Goal: Information Seeking & Learning: Learn about a topic

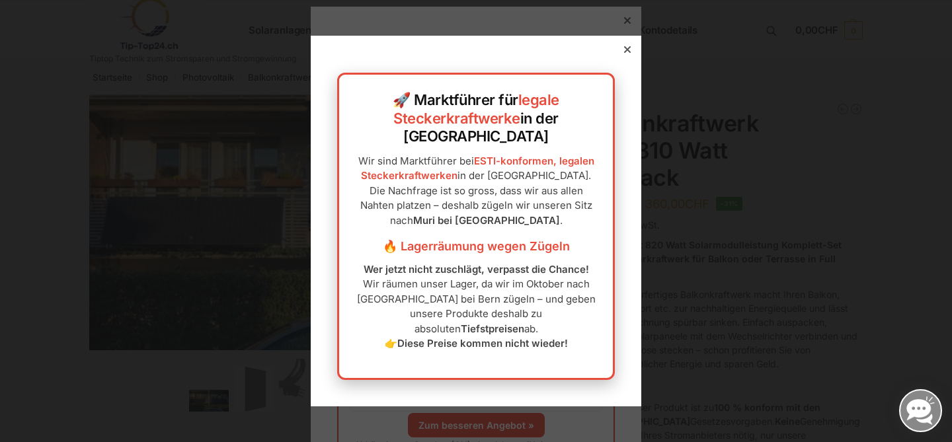
click at [630, 53] on icon at bounding box center [627, 49] width 7 height 7
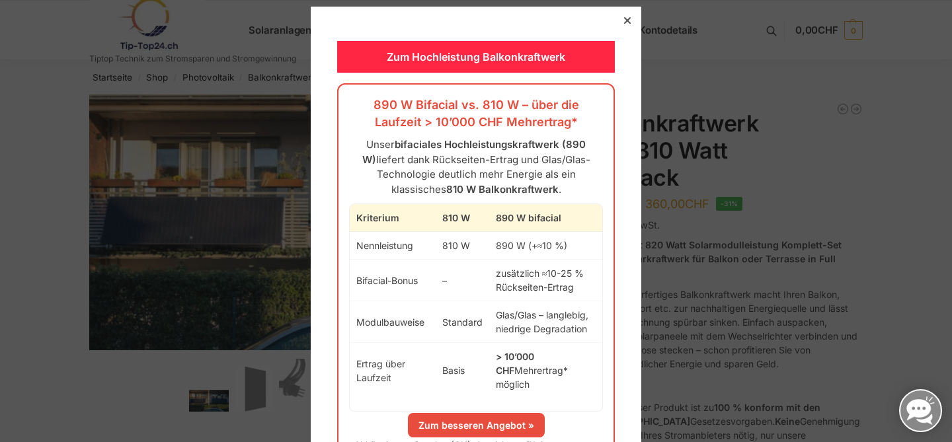
click at [625, 20] on icon at bounding box center [627, 20] width 7 height 7
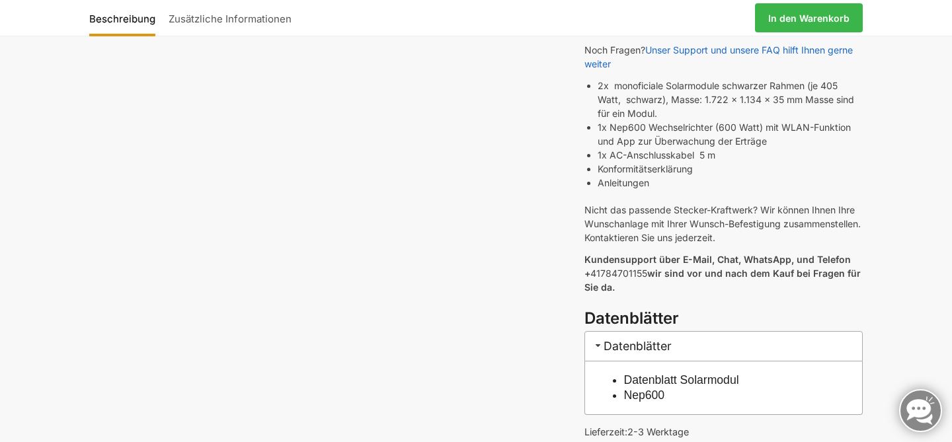
scroll to position [444, 0]
click at [684, 373] on link "Datenblatt Solarmodul" at bounding box center [681, 379] width 115 height 13
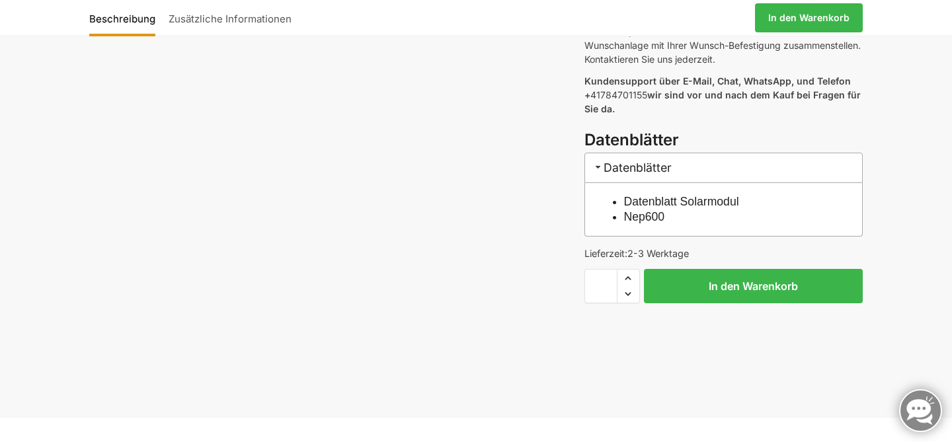
scroll to position [612, 0]
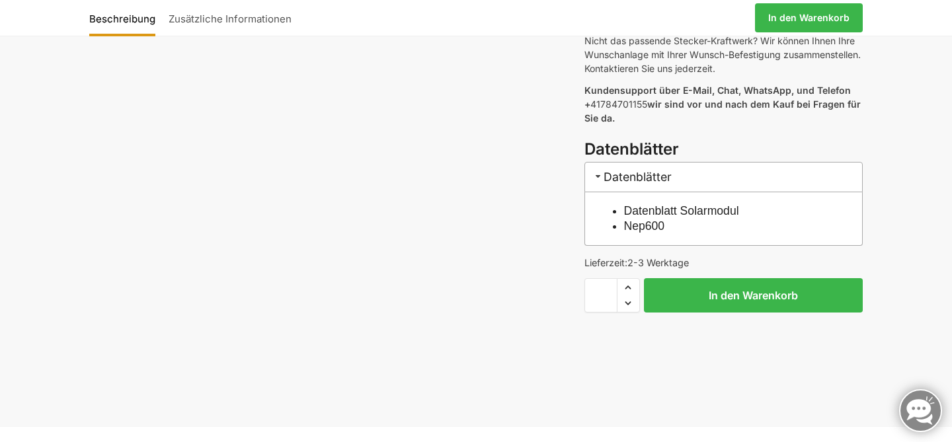
click at [636, 204] on link "Datenblatt Solarmodul" at bounding box center [681, 210] width 115 height 13
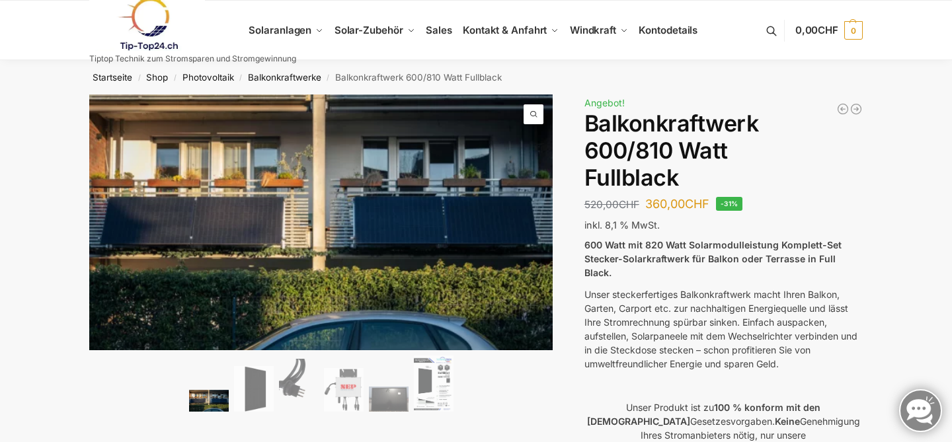
scroll to position [0, 0]
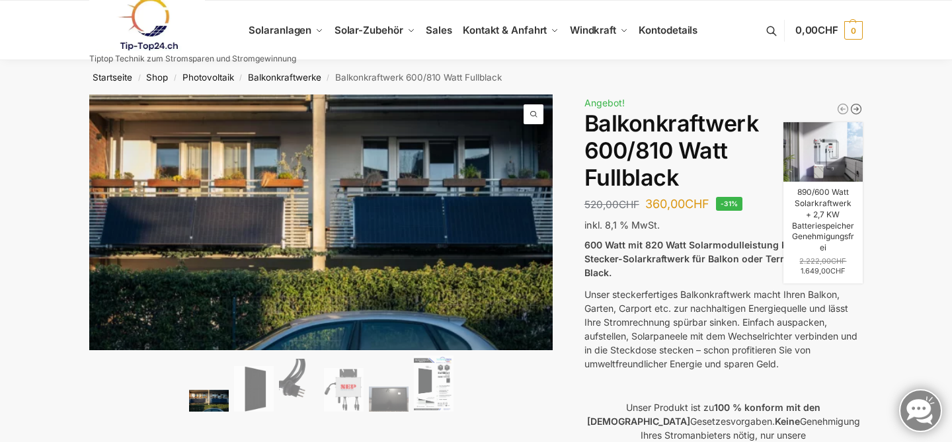
click at [857, 109] on icon "890/600 Watt Solarkraftwerk + 2,7 KW Batteriespeicher Genehmigungsfrei" at bounding box center [856, 109] width 10 height 10
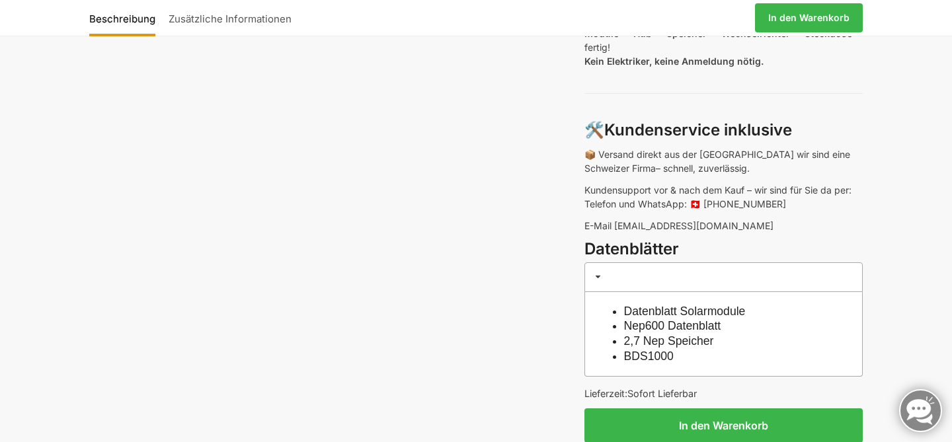
scroll to position [1042, 0]
click at [652, 319] on link "Nep600 Datenblatt" at bounding box center [672, 325] width 97 height 13
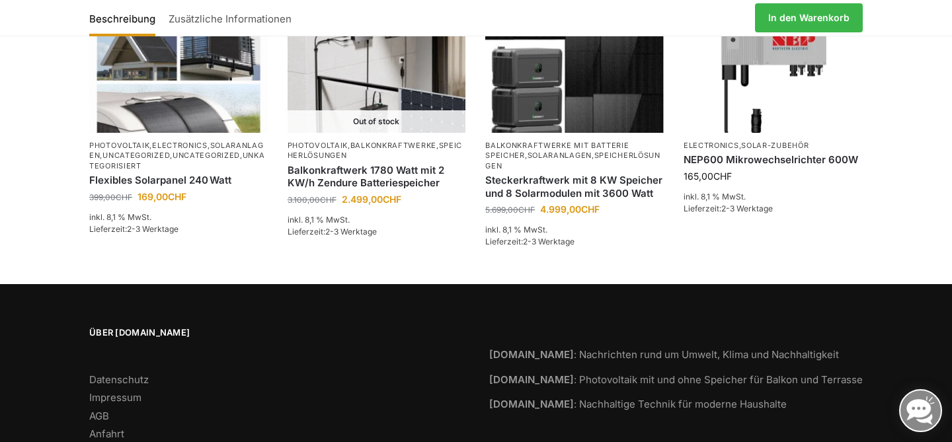
scroll to position [2992, 0]
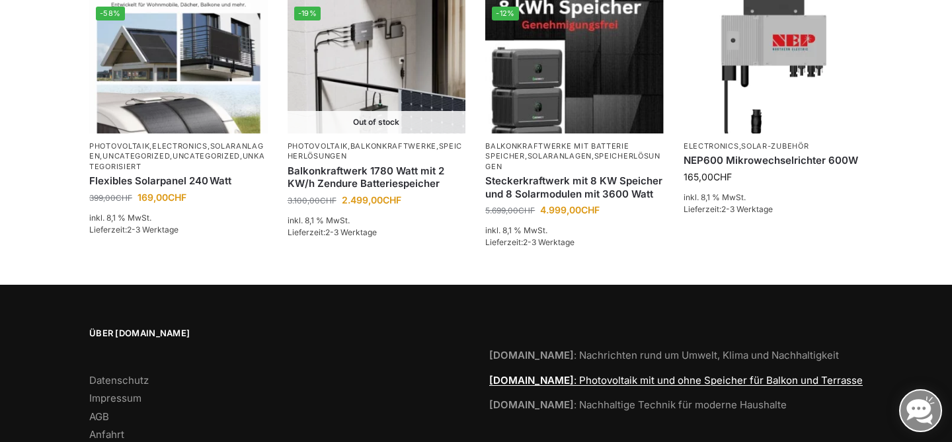
click at [627, 374] on link "Tip-Top24.ch : Photovoltaik mit und ohne Speicher für Balkon und Terrasse" at bounding box center [675, 380] width 373 height 13
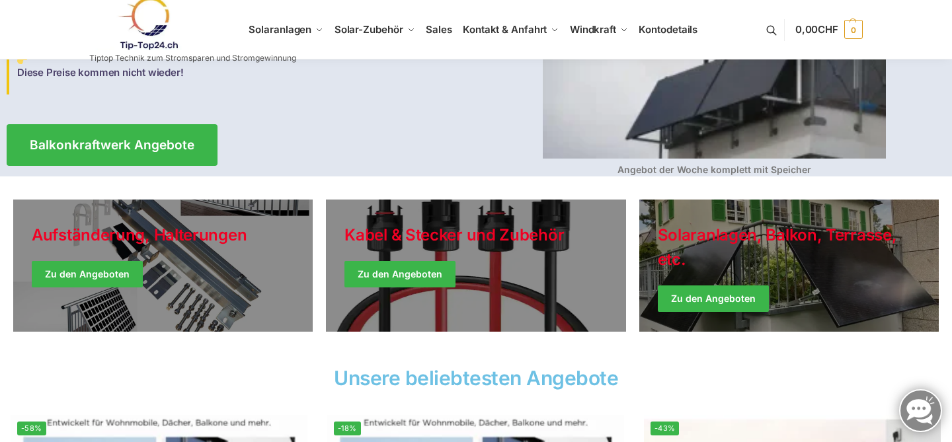
scroll to position [200, 0]
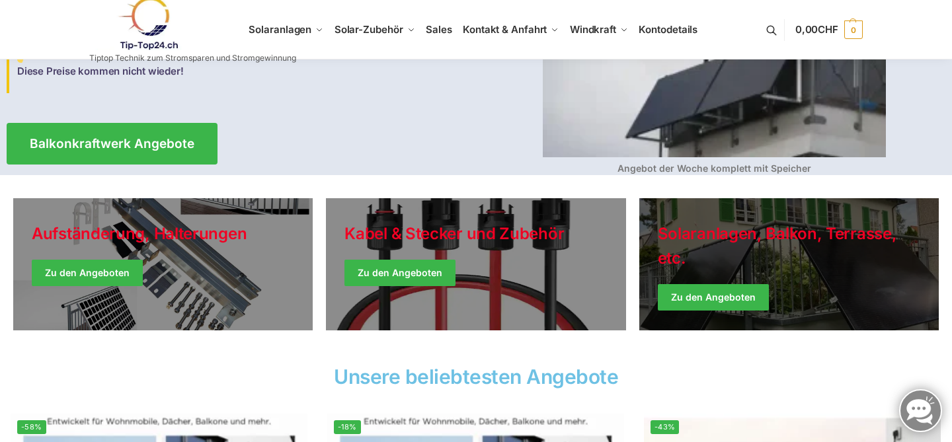
click at [715, 292] on link "Winter Jackets" at bounding box center [788, 264] width 299 height 132
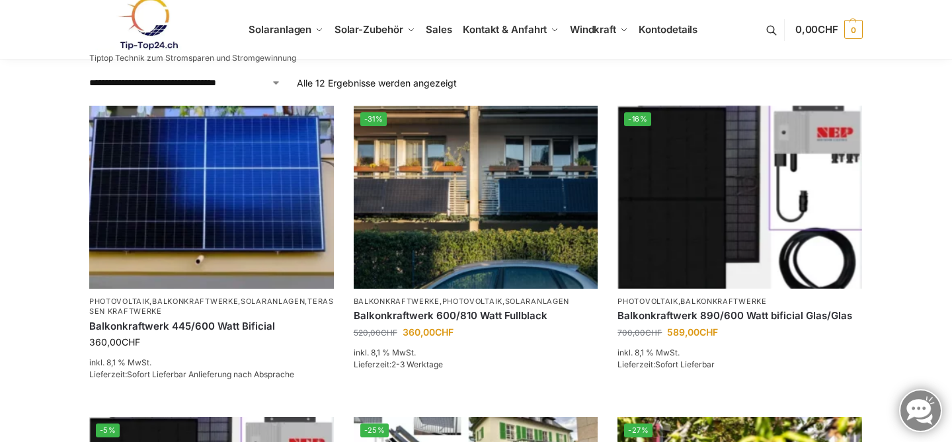
scroll to position [200, 0]
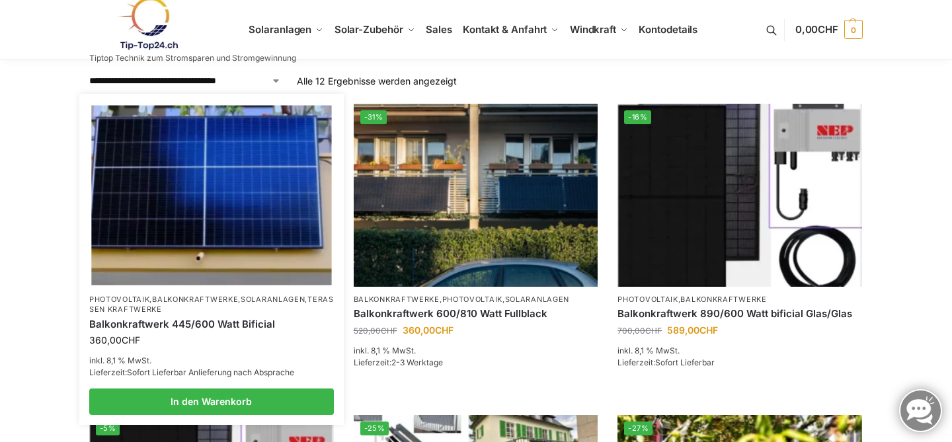
click at [270, 219] on img at bounding box center [211, 195] width 240 height 180
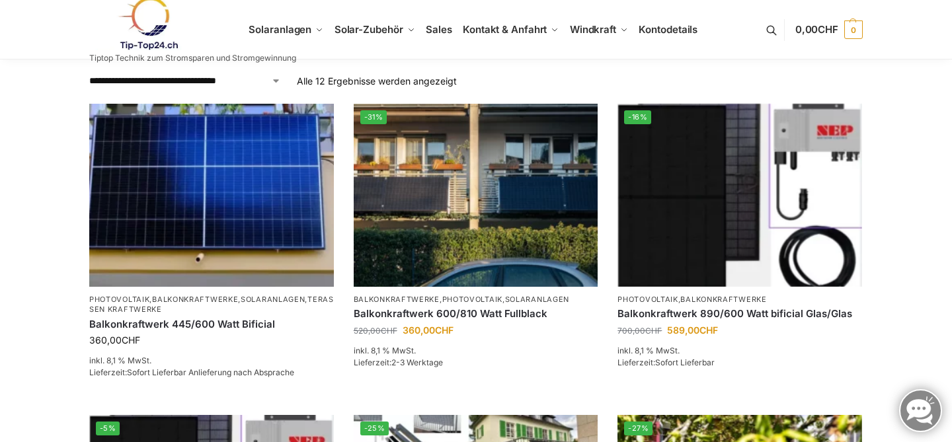
click at [149, 17] on img at bounding box center [147, 24] width 116 height 54
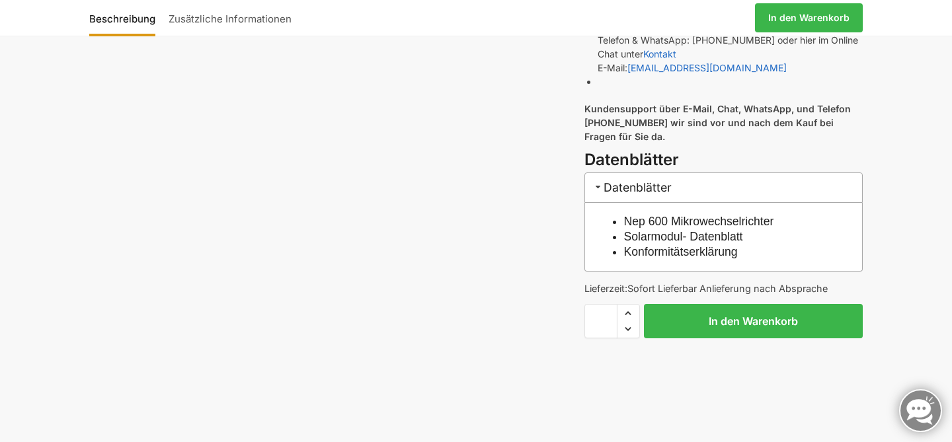
scroll to position [755, 0]
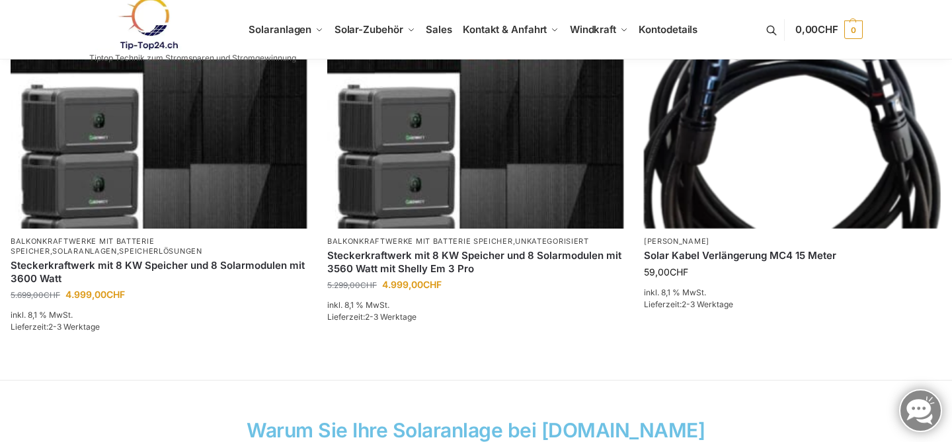
scroll to position [960, 0]
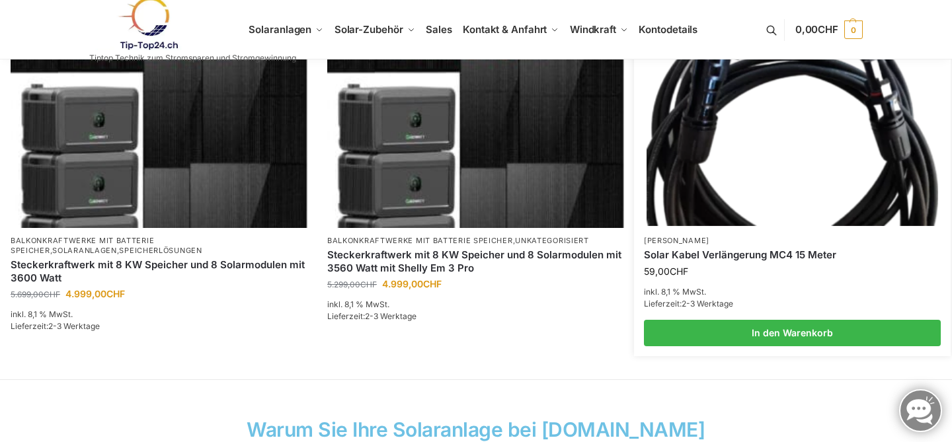
click at [766, 148] on img at bounding box center [792, 116] width 292 height 219
